Goal: Task Accomplishment & Management: Complete application form

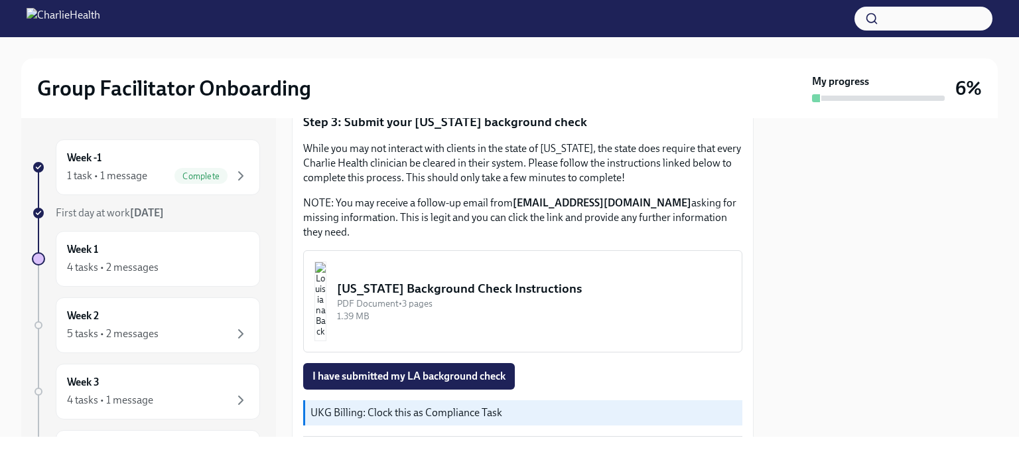
scroll to position [446, 0]
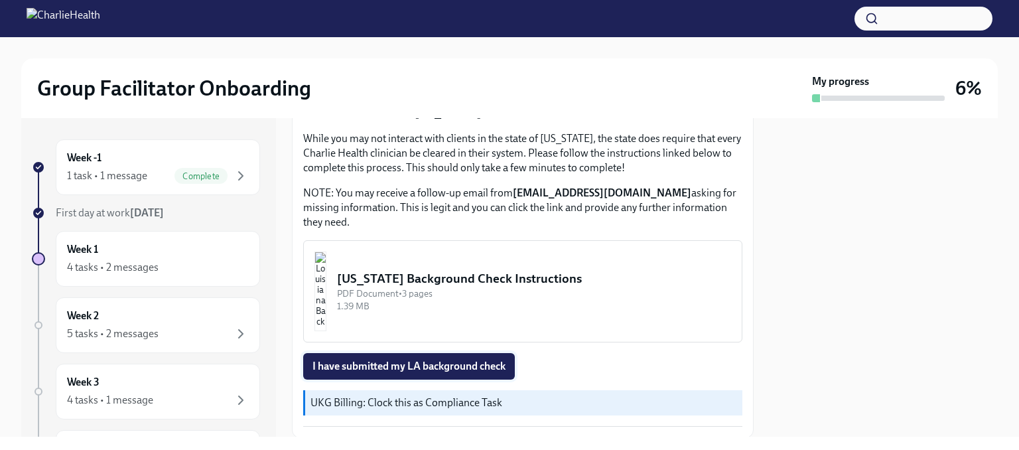
click at [467, 365] on span "I have submitted my LA background check" at bounding box center [408, 365] width 193 height 13
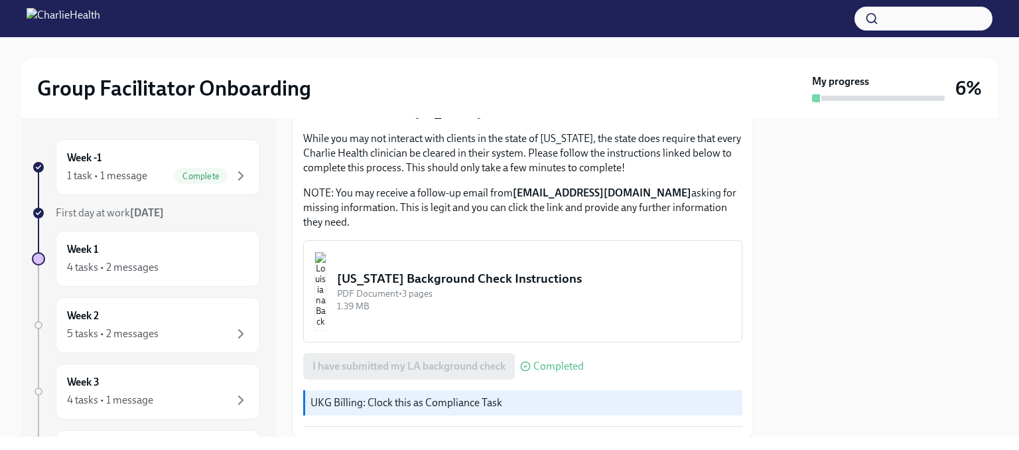
scroll to position [489, 0]
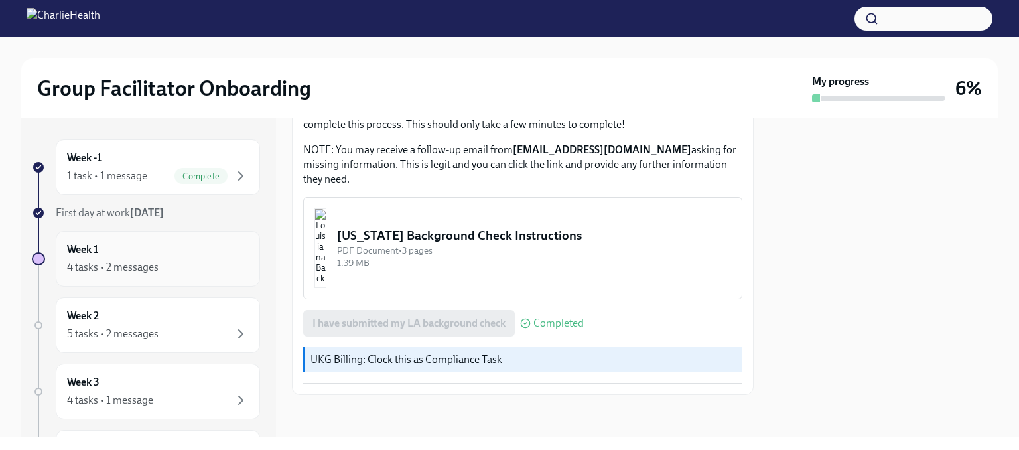
click at [98, 251] on h6 "Week 1" at bounding box center [82, 249] width 31 height 15
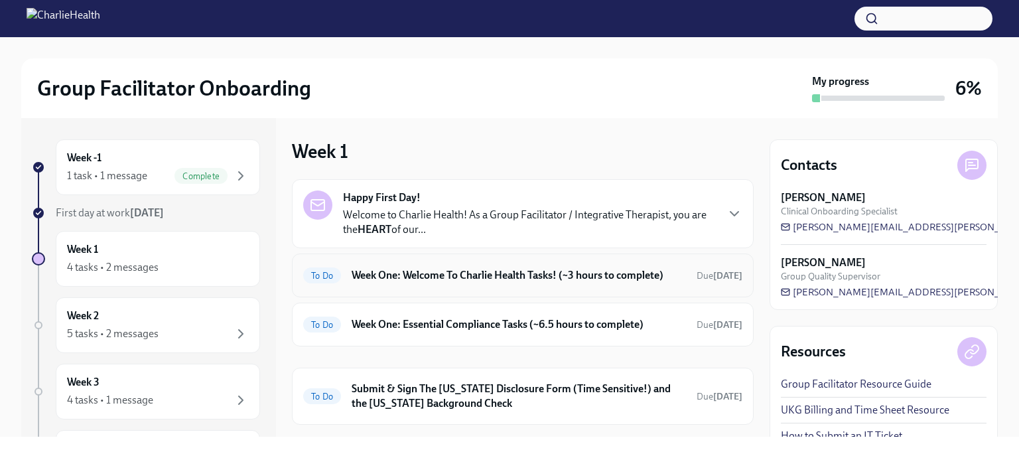
click at [452, 278] on h6 "Week One: Welcome To Charlie Health Tasks! (~3 hours to complete)" at bounding box center [518, 275] width 334 height 15
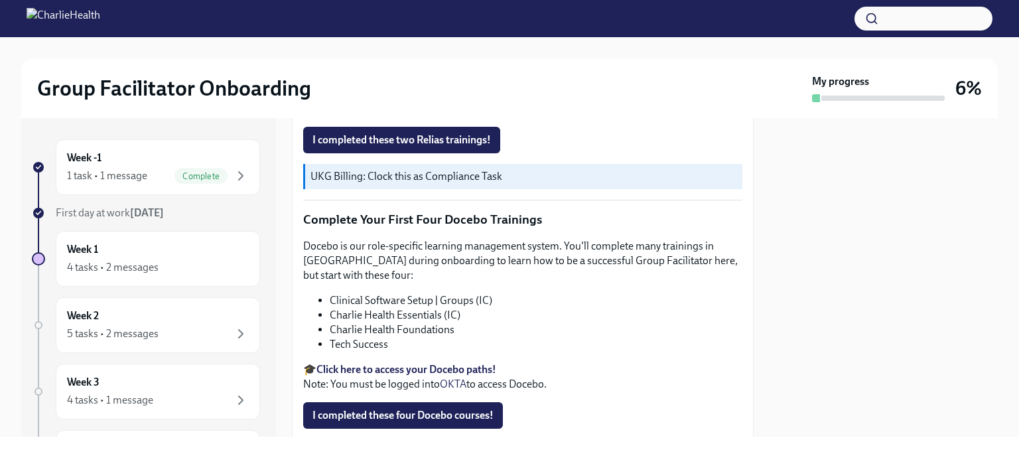
scroll to position [1700, 0]
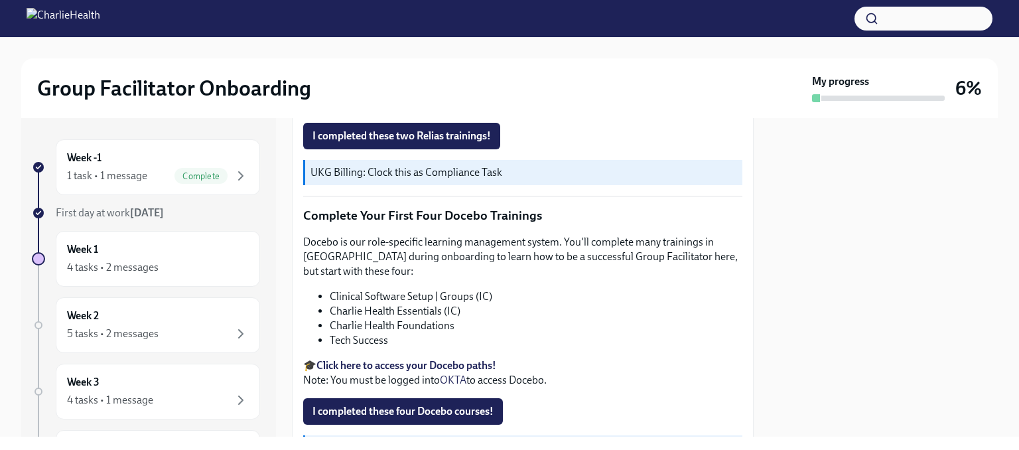
click at [483, 359] on strong "Click here to access your Docebo paths!" at bounding box center [406, 365] width 180 height 13
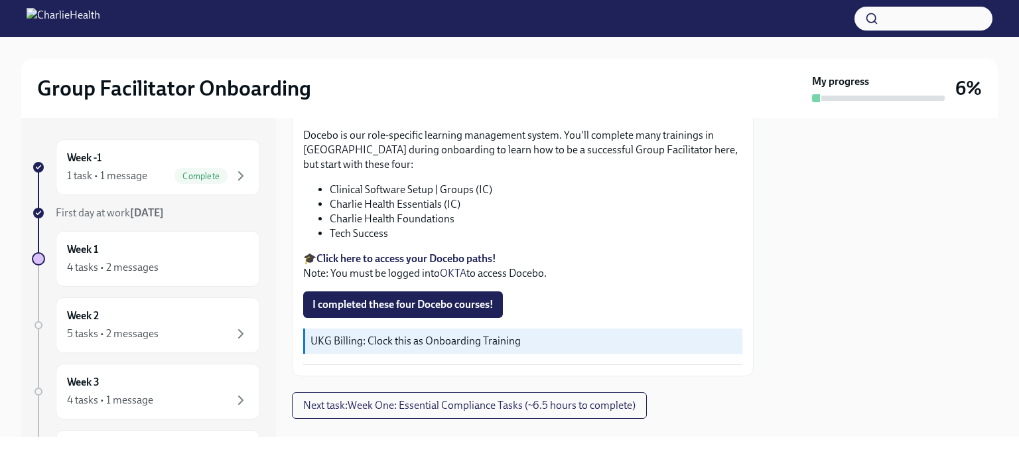
scroll to position [1799, 0]
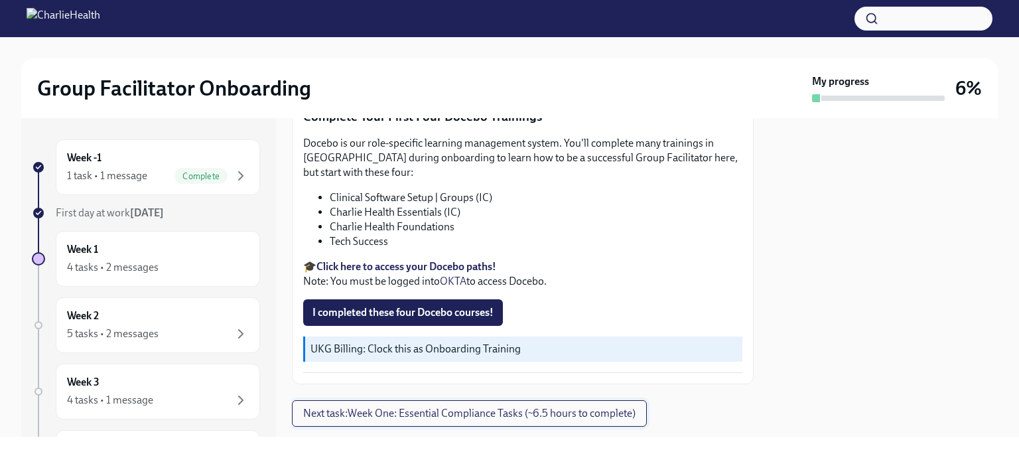
click at [581, 407] on span "Next task : Week One: Essential Compliance Tasks (~6.5 hours to complete)" at bounding box center [469, 413] width 332 height 13
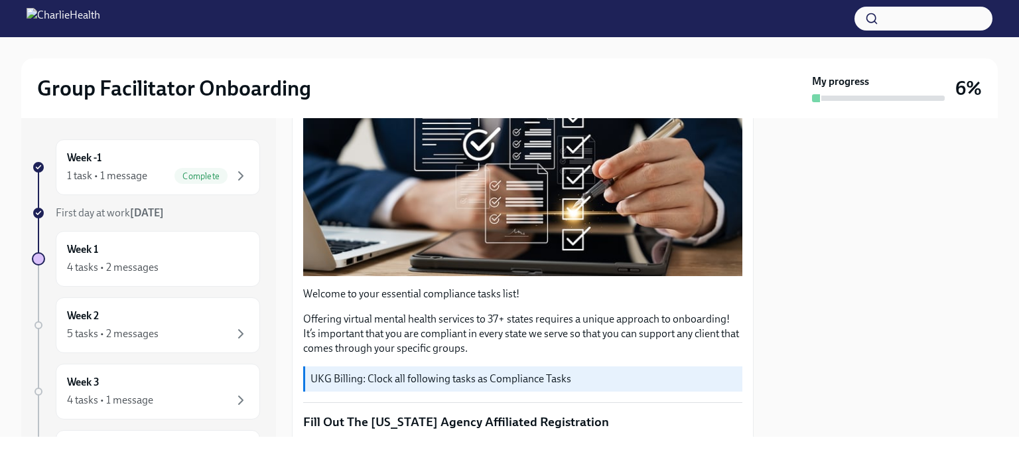
scroll to position [180, 0]
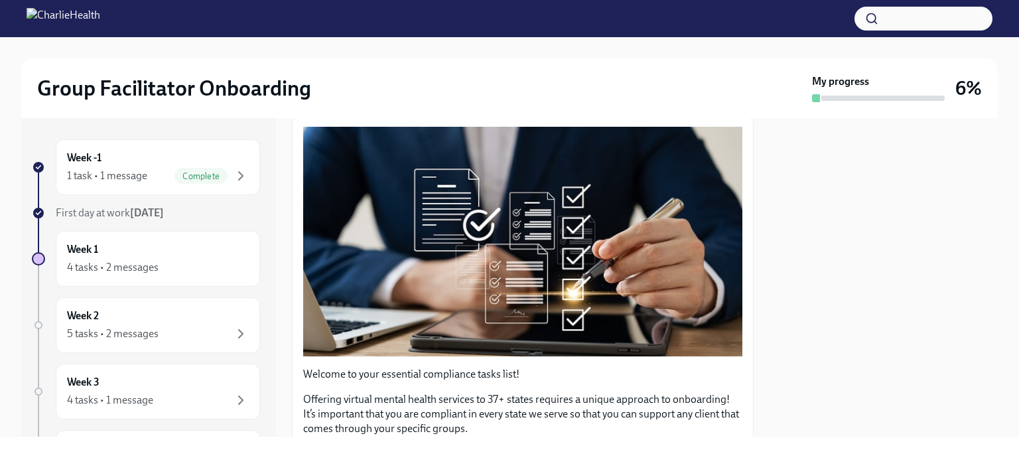
drag, startPoint x: 748, startPoint y: 164, endPoint x: 982, endPoint y: 279, distance: 261.0
click at [982, 279] on div at bounding box center [883, 277] width 228 height 318
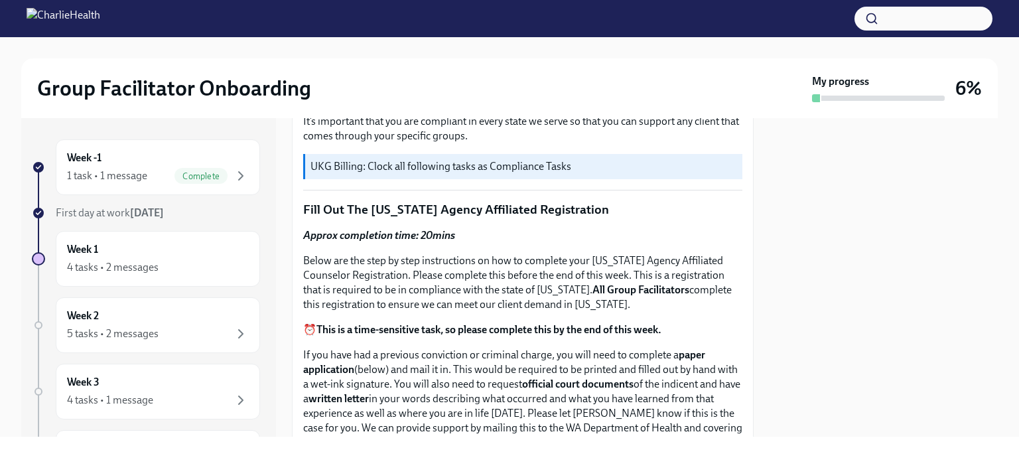
scroll to position [499, 0]
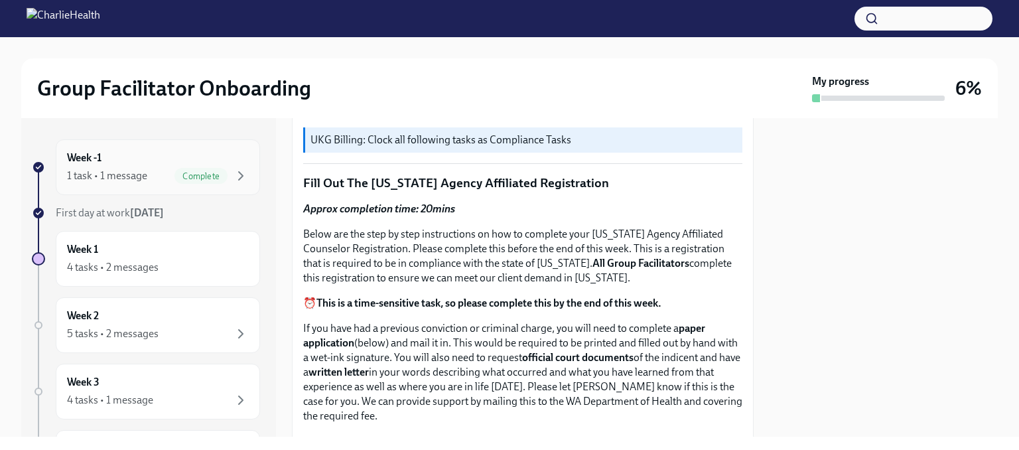
click at [103, 162] on div "Week -1 1 task • 1 message Complete" at bounding box center [158, 167] width 182 height 33
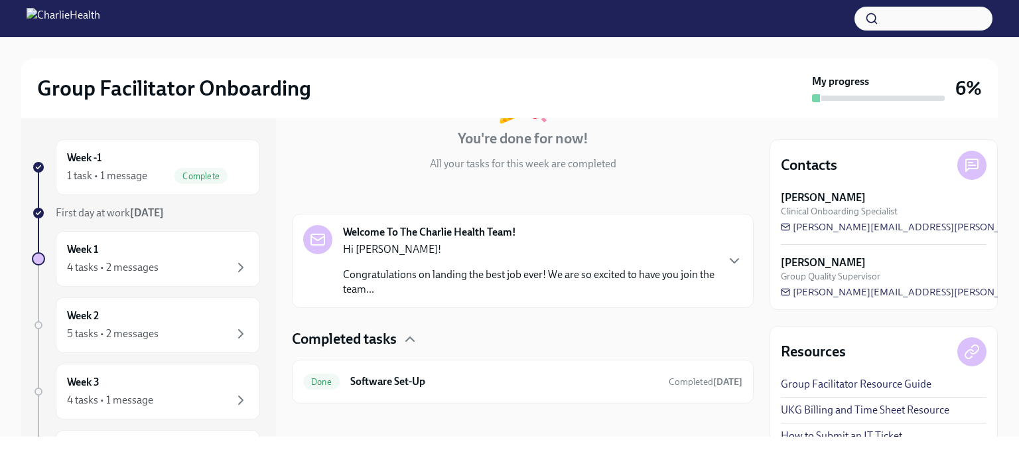
scroll to position [132, 0]
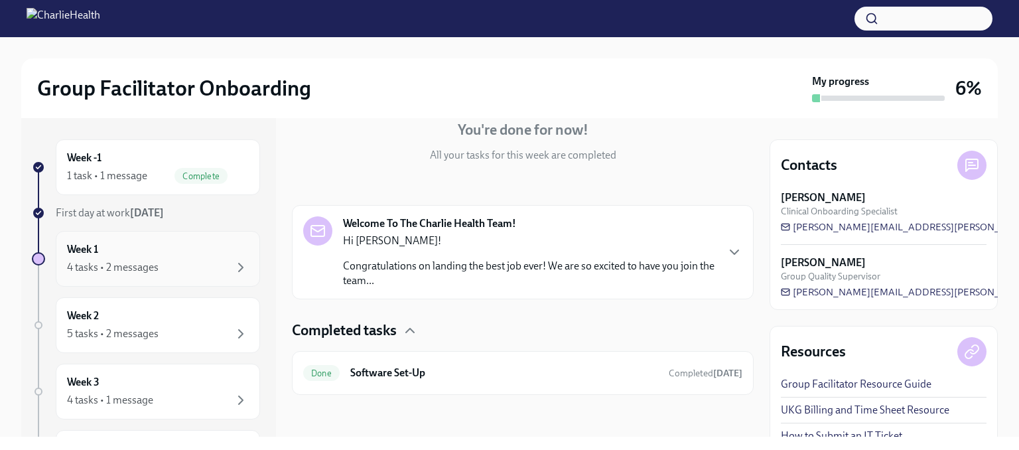
click at [164, 255] on div "Week 1 4 tasks • 2 messages" at bounding box center [158, 258] width 182 height 33
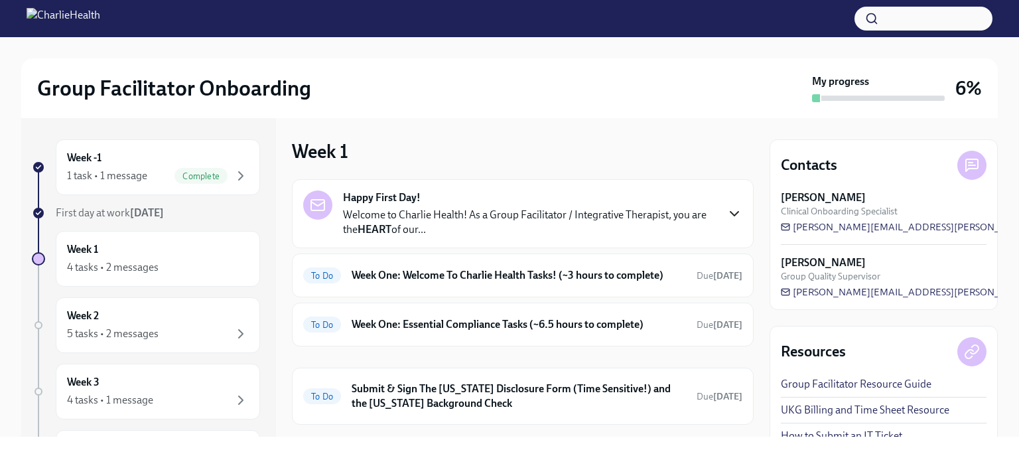
click at [726, 212] on icon "button" at bounding box center [734, 214] width 16 height 16
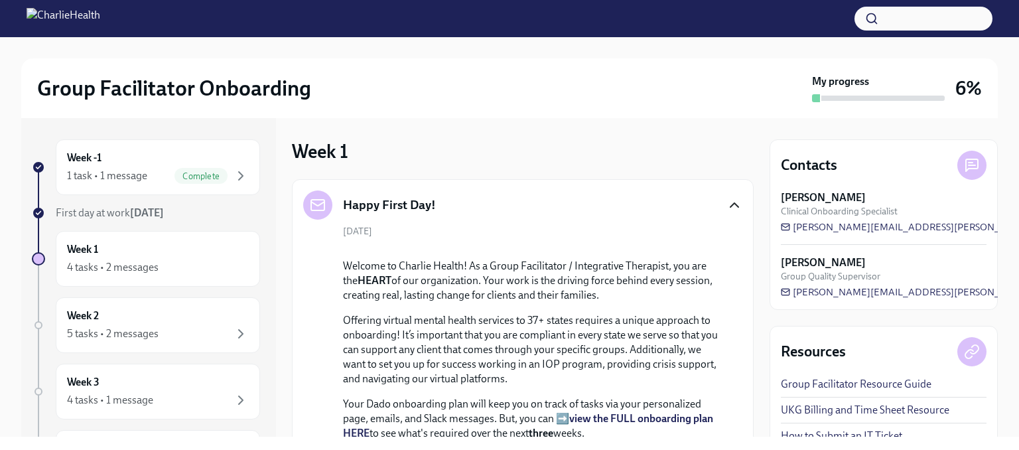
drag, startPoint x: 746, startPoint y: 202, endPoint x: 747, endPoint y: 162, distance: 39.2
click at [747, 162] on div "Week 1 Happy First Day! September 29th Welcome to Charlie Health! As a Group Fa…" at bounding box center [523, 277] width 462 height 318
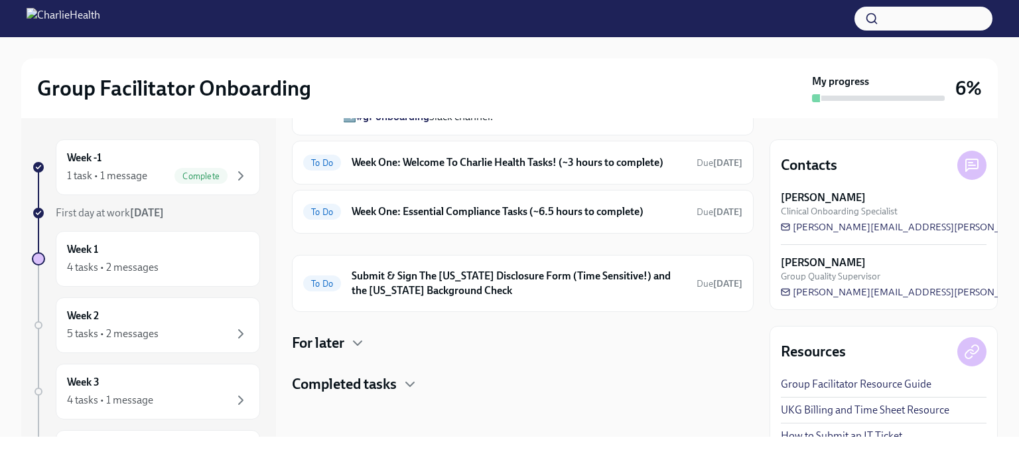
scroll to position [593, 0]
click at [602, 173] on div "To Do Week One: Welcome To Charlie Health Tasks! (~3 hours to complete) Due in …" at bounding box center [522, 162] width 439 height 21
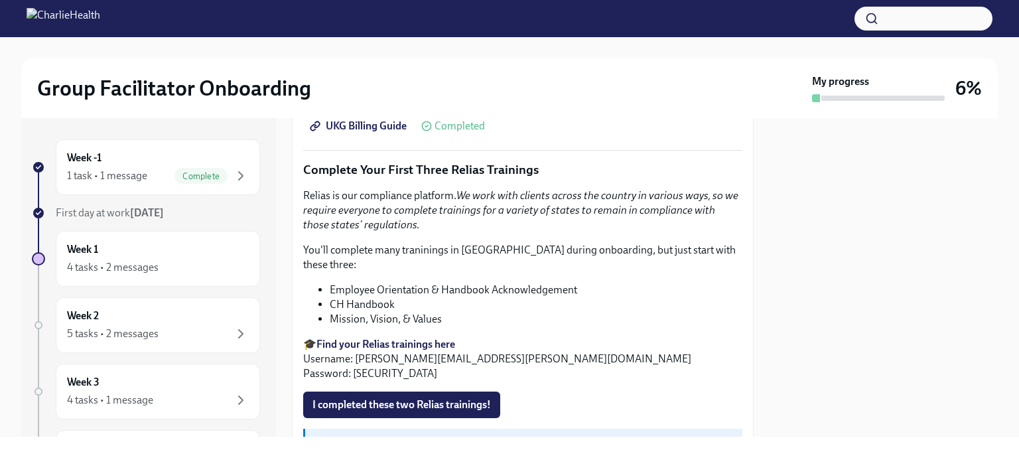
scroll to position [1427, 0]
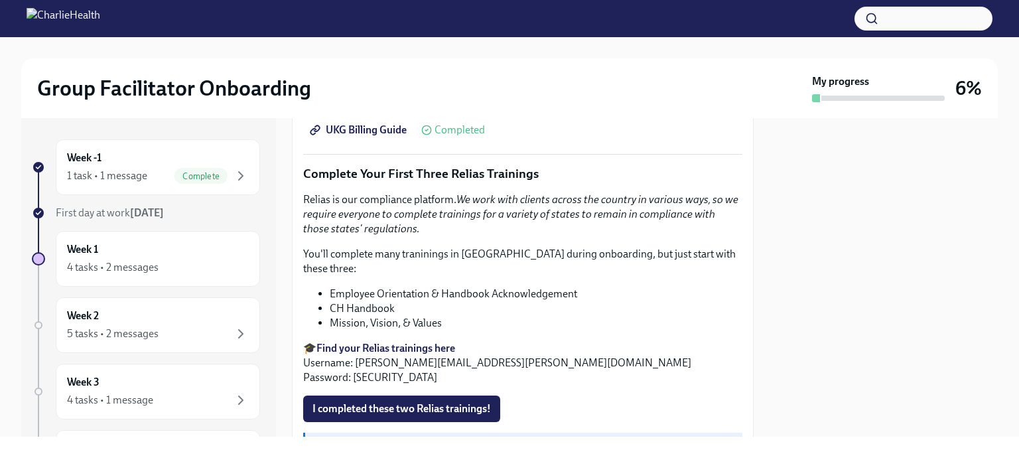
click at [449, 342] on strong "Find your Relias trainings here" at bounding box center [385, 348] width 139 height 13
click at [475, 402] on span "I completed these two Relias trainings!" at bounding box center [401, 408] width 178 height 13
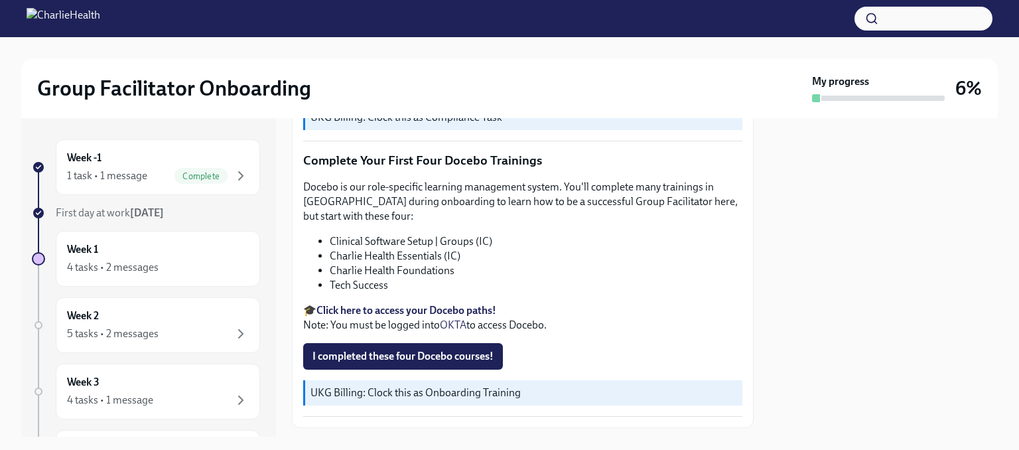
scroll to position [1762, 0]
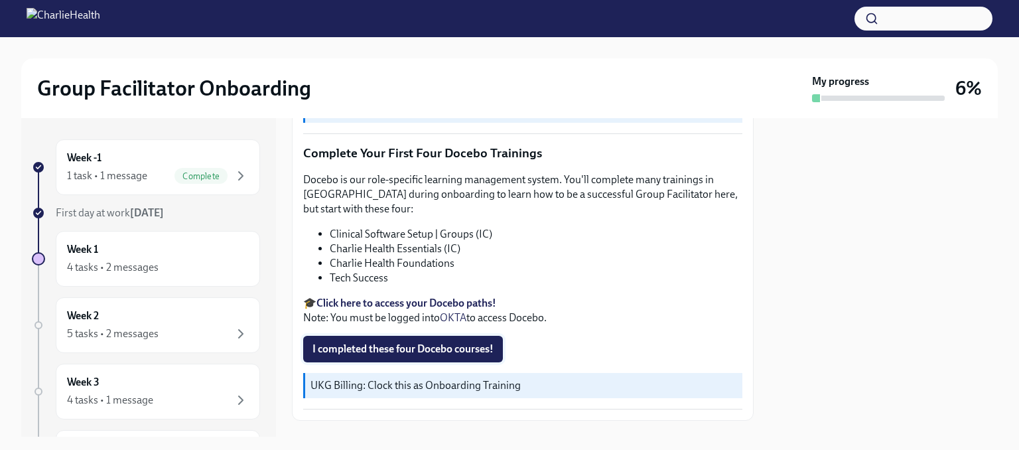
click at [448, 342] on span "I completed these four Docebo courses!" at bounding box center [402, 348] width 181 height 13
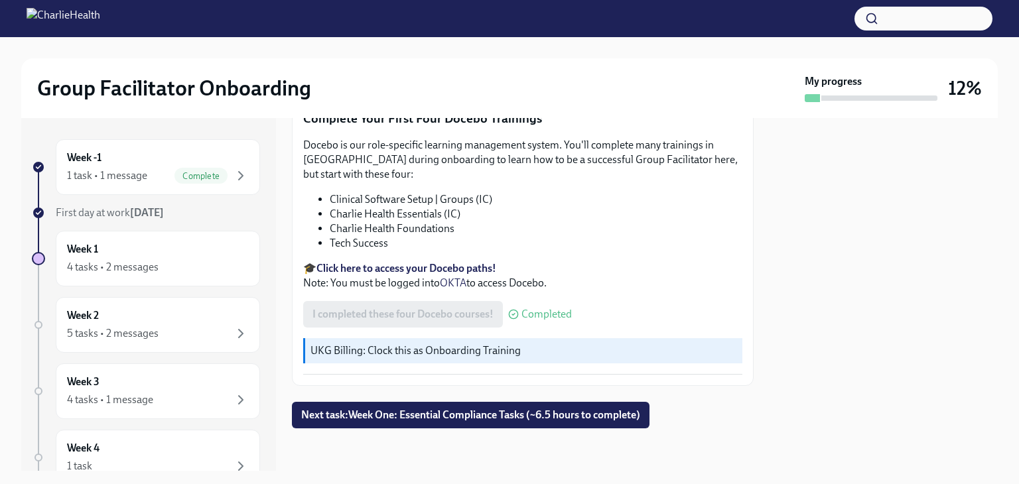
scroll to position [1775, 0]
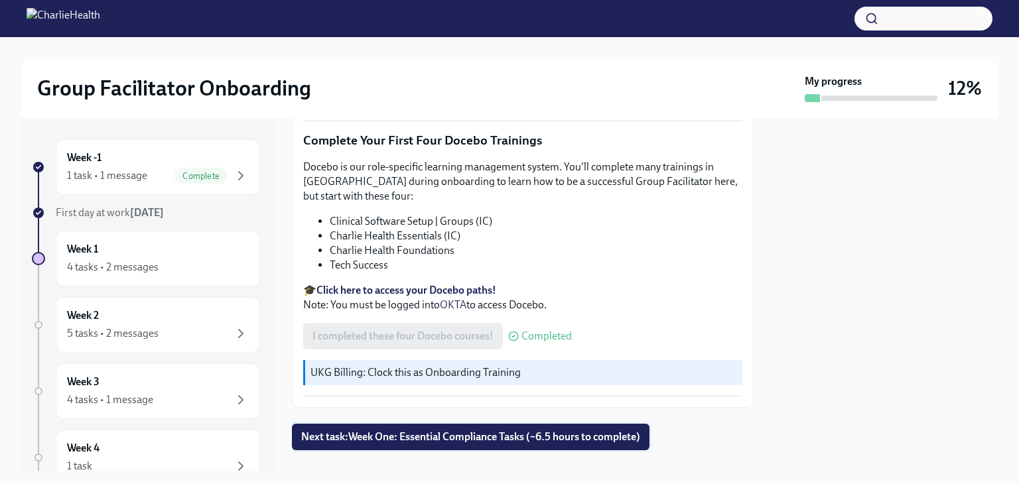
click at [573, 430] on span "Next task : Week One: Essential Compliance Tasks (~6.5 hours to complete)" at bounding box center [470, 436] width 339 height 13
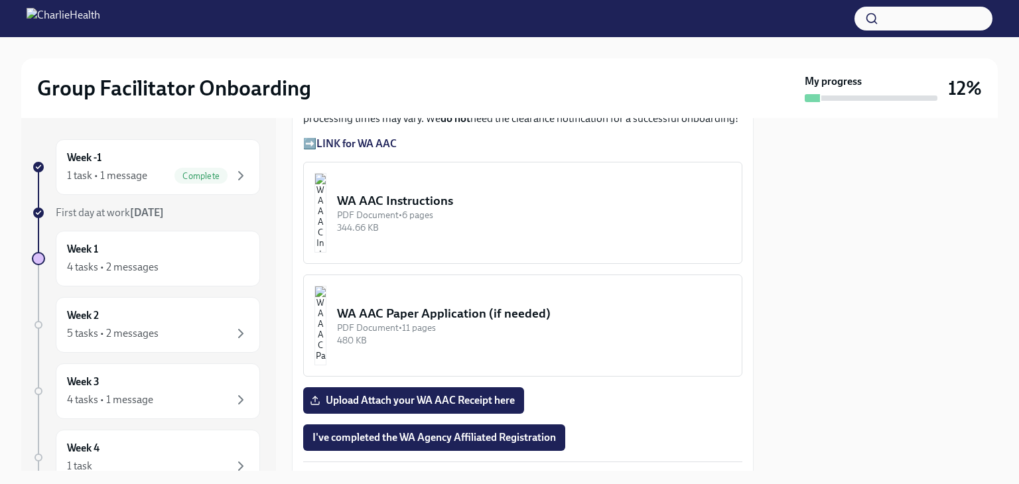
scroll to position [1230, 0]
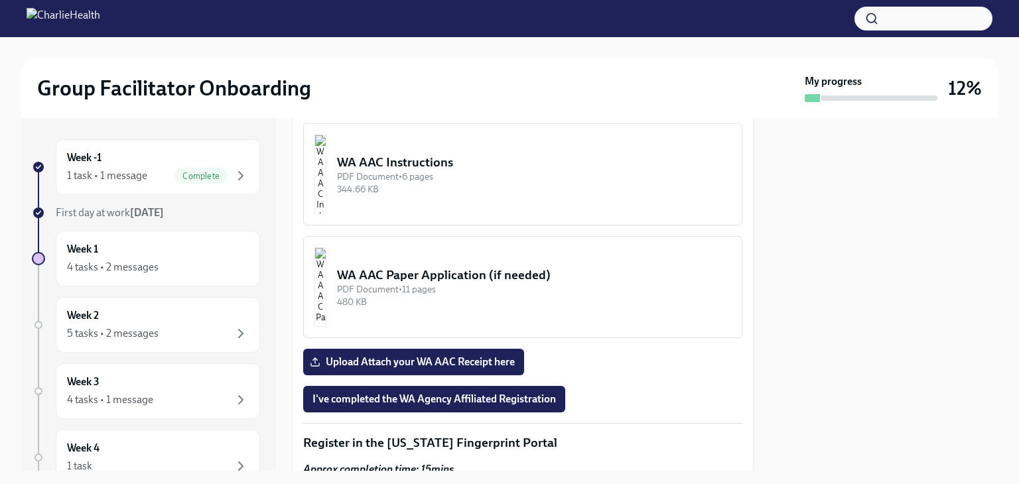
click at [458, 154] on div "WA AAC Instructions" at bounding box center [534, 162] width 394 height 17
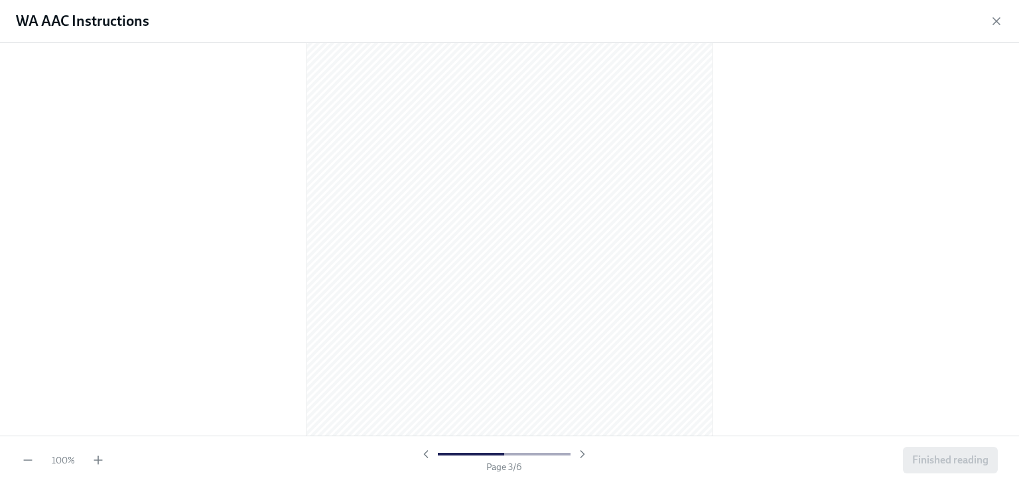
scroll to position [584, 0]
click at [809, 91] on div at bounding box center [509, 239] width 1019 height 393
drag, startPoint x: 735, startPoint y: 108, endPoint x: 763, endPoint y: 170, distance: 68.3
click at [763, 170] on div at bounding box center [509, 239] width 1019 height 393
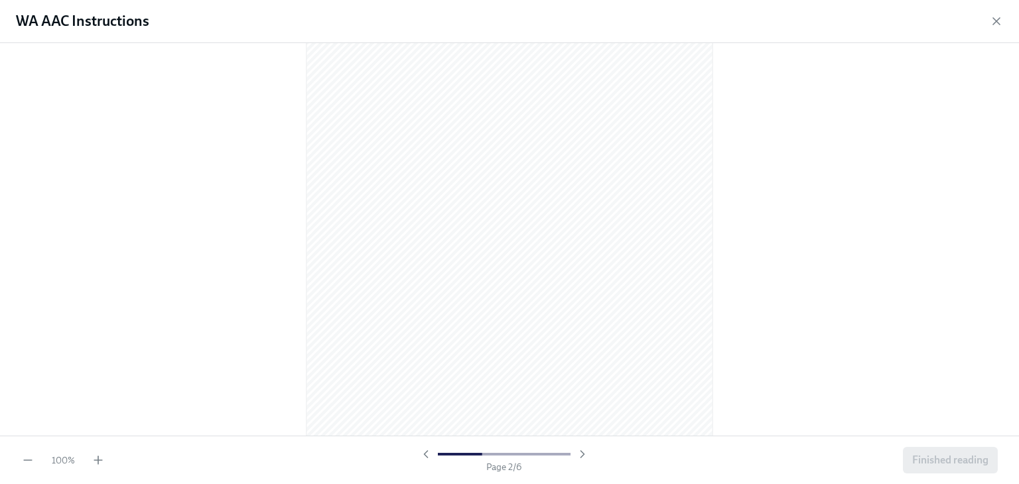
scroll to position [597, 0]
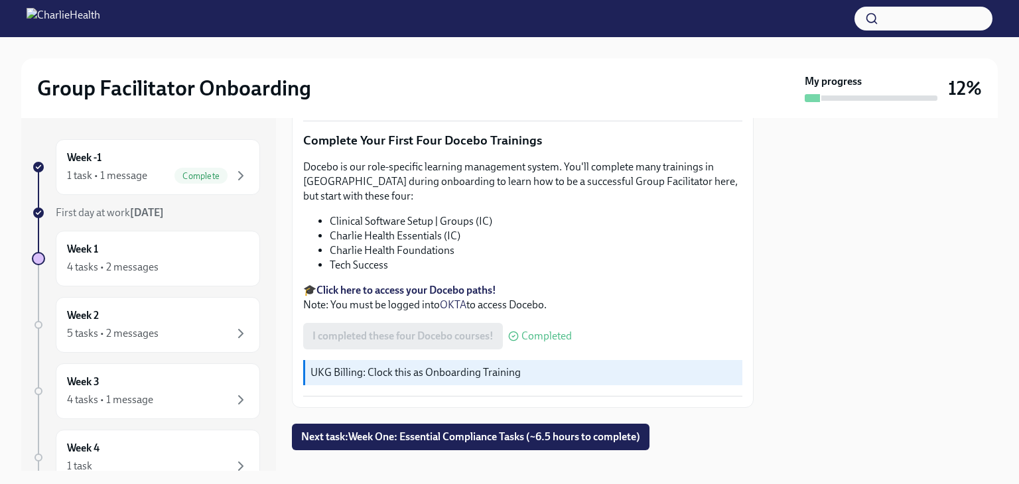
scroll to position [1775, 0]
click at [633, 430] on span "Next task : Week One: Essential Compliance Tasks (~6.5 hours to complete)" at bounding box center [470, 436] width 339 height 13
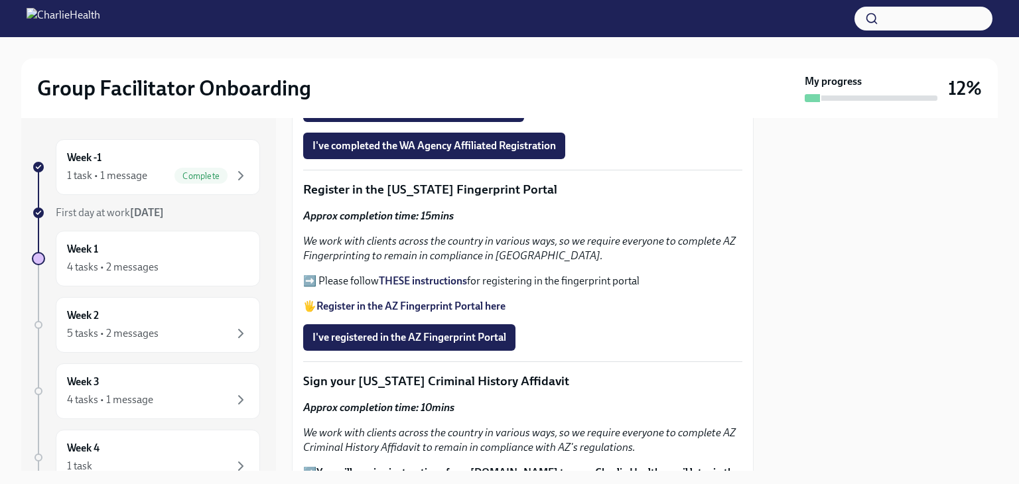
scroll to position [1489, 0]
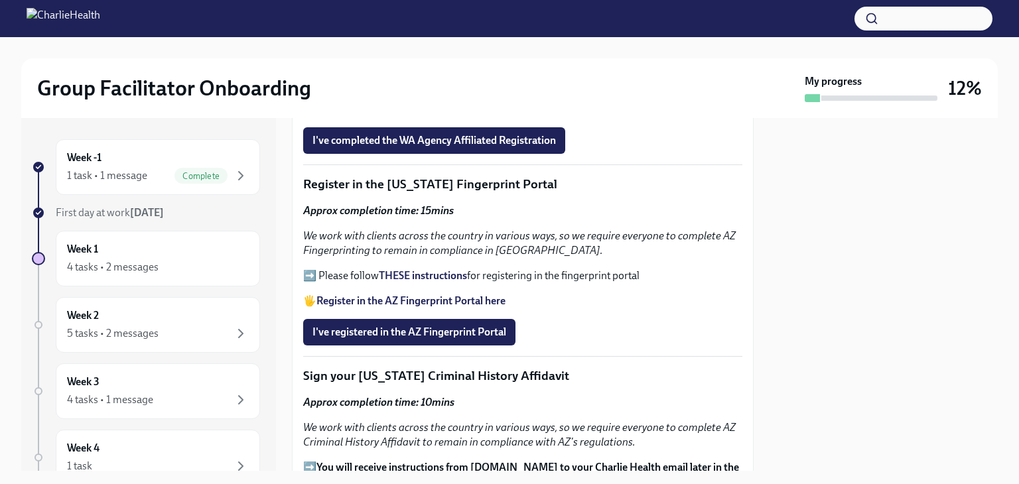
click at [429, 269] on strong "THESE instructions" at bounding box center [423, 275] width 88 height 13
click at [411, 326] on span "I've registered in the AZ Fingerprint Portal" at bounding box center [409, 332] width 194 height 13
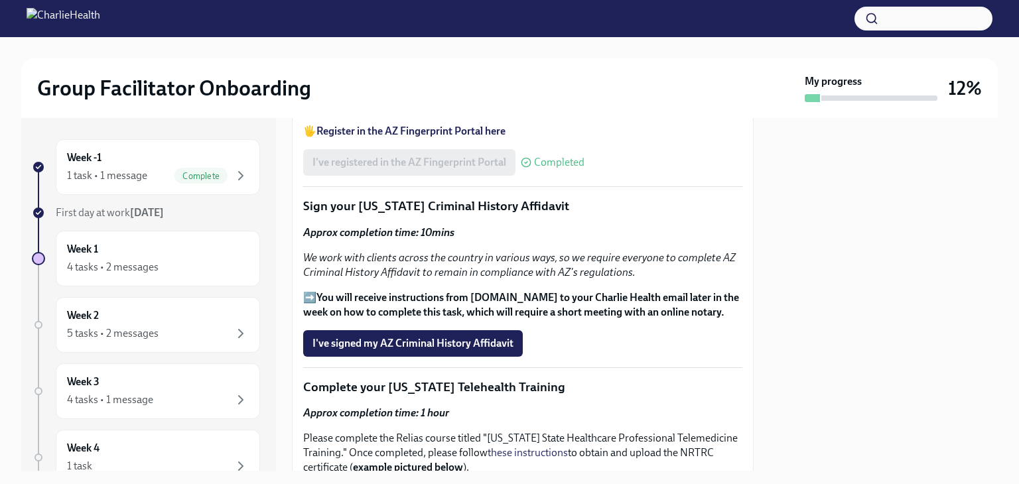
scroll to position [1698, 0]
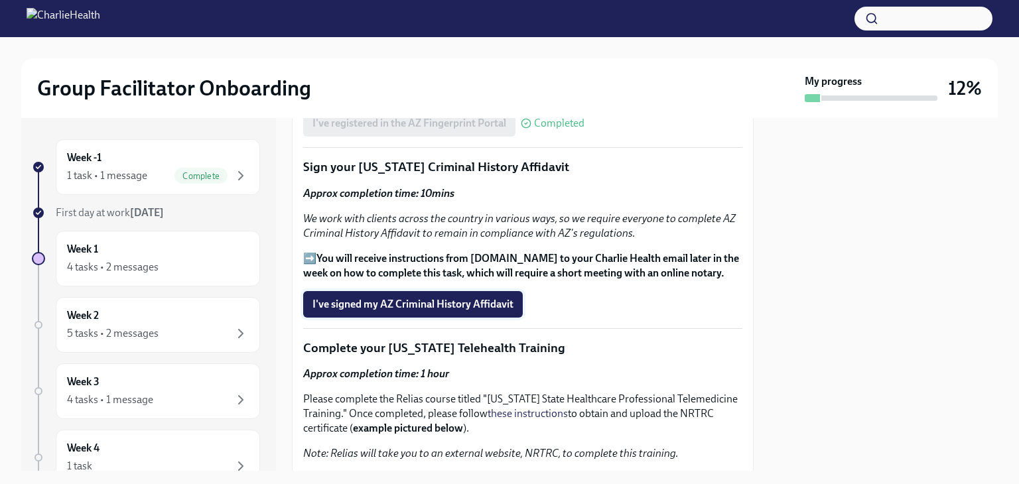
click at [488, 298] on span "I've signed my AZ Criminal History Affidavit" at bounding box center [412, 304] width 201 height 13
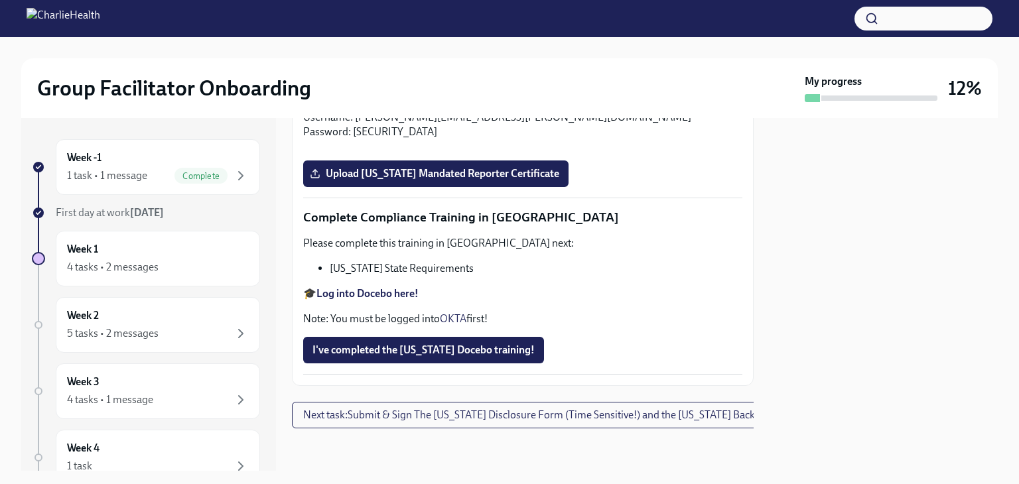
scroll to position [2338, 0]
click at [0, 0] on input "Upload Washington Telehealth Certificate" at bounding box center [0, 0] width 0 height 0
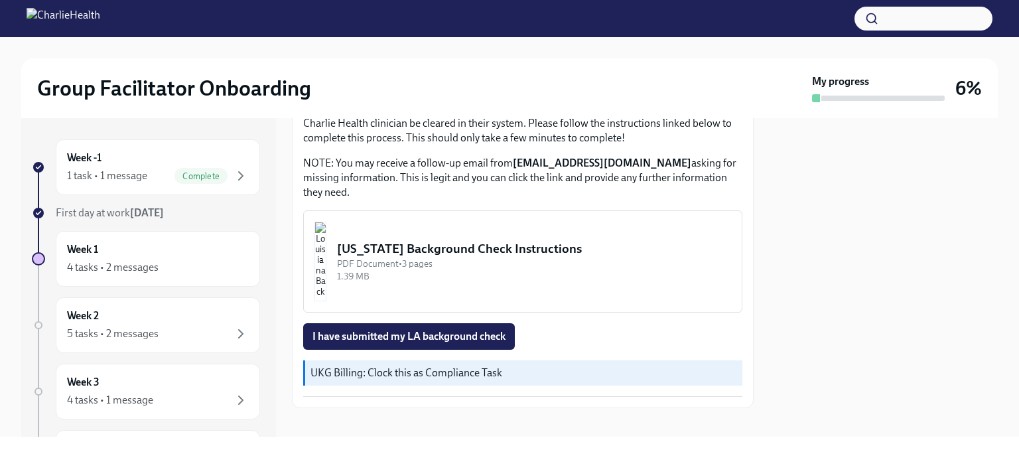
scroll to position [489, 0]
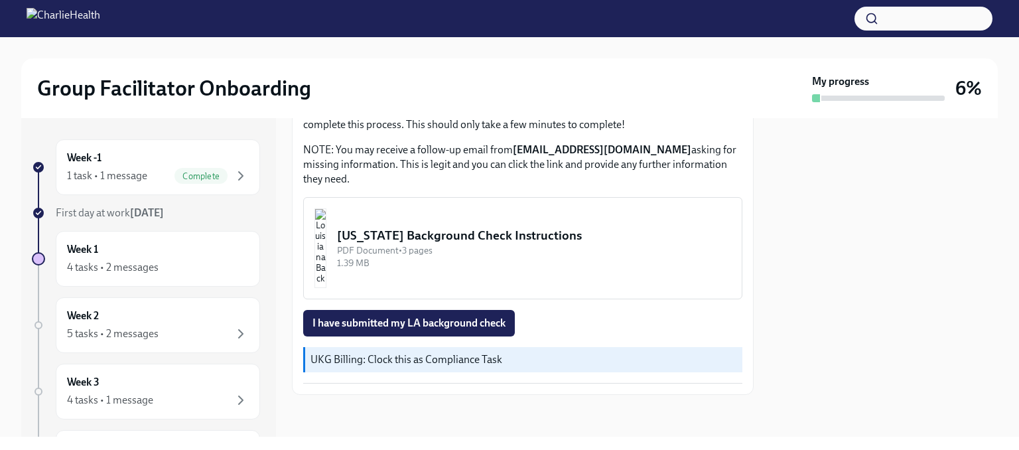
click at [576, 237] on div "[US_STATE] Background Check Instructions" at bounding box center [534, 235] width 394 height 17
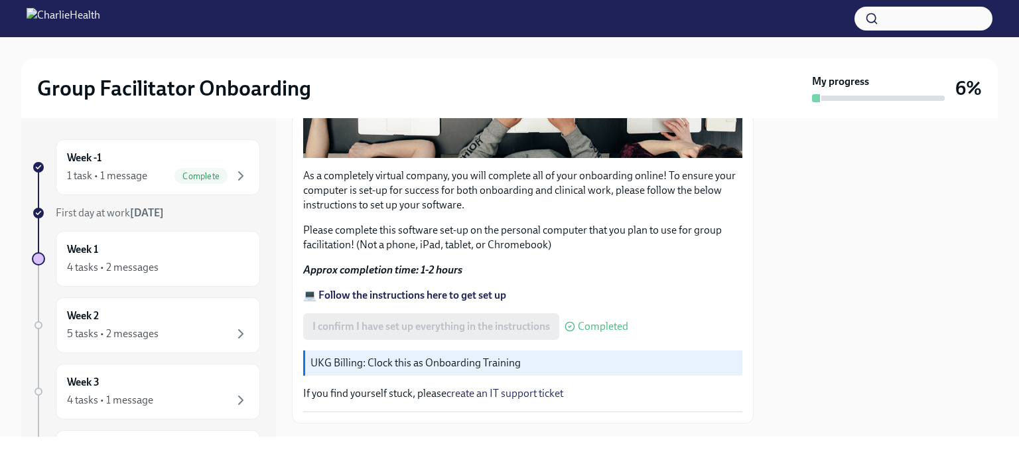
scroll to position [479, 0]
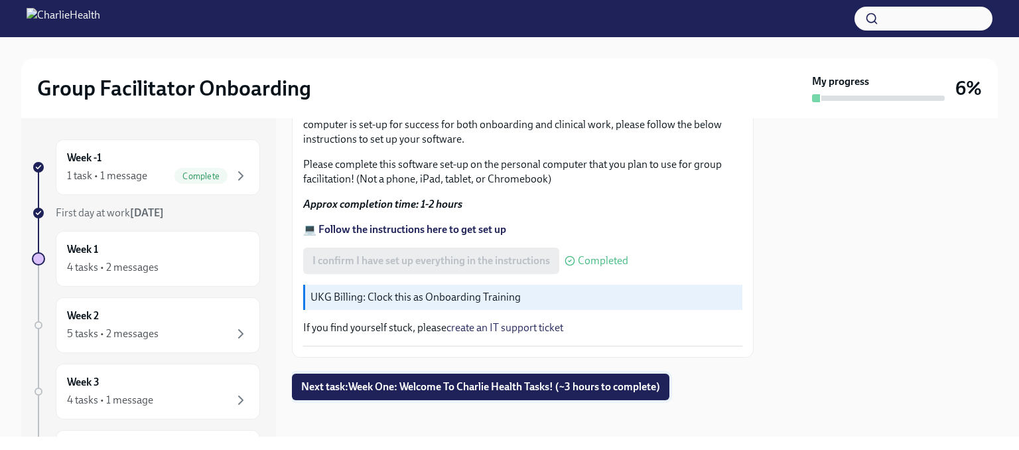
click at [623, 381] on span "Next task : Week One: Welcome To Charlie Health Tasks! (~3 hours to complete)" at bounding box center [480, 386] width 359 height 13
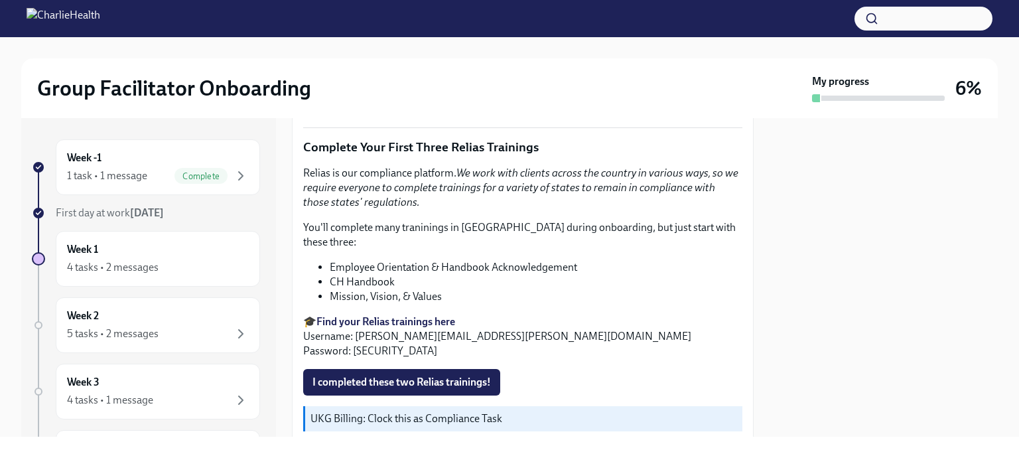
scroll to position [1457, 0]
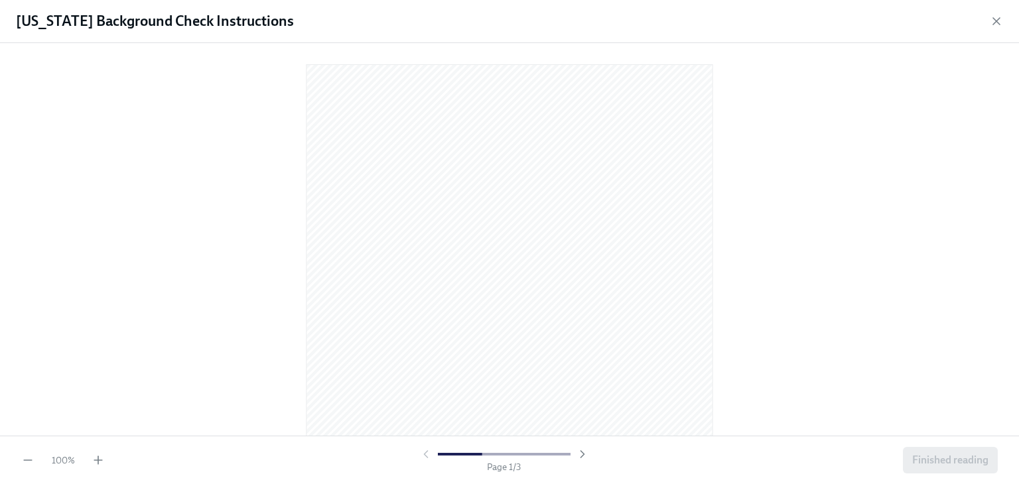
scroll to position [454, 0]
